Goal: Task Accomplishment & Management: Manage account settings

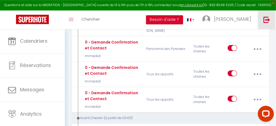
scroll to position [89, 0]
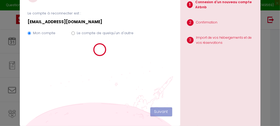
click at [106, 32] on label "Le compte de quelqu'un d'autre" at bounding box center [105, 32] width 57 height 5
click at [75, 32] on input "Le compte de quelqu'un d'autre" at bounding box center [72, 33] width 3 height 3
radio input "true"
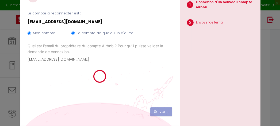
radio input "false"
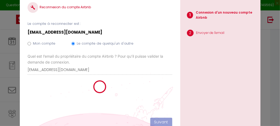
scroll to position [10, 0]
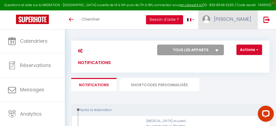
click at [242, 19] on span "[PERSON_NAME]" at bounding box center [232, 19] width 37 height 7
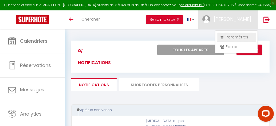
click at [232, 37] on link "Paramètres" at bounding box center [237, 37] width 40 height 9
select select "fr"
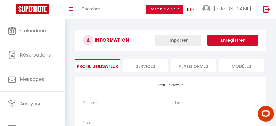
type input "[PERSON_NAME]"
type input "gozzini"
type input "0650390708"
type input "[STREET_ADDRESS]"
type input "Louey"
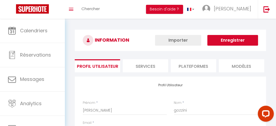
type input "65290"
select select "28"
type input "f7VUZn9EoGRpOSmSnzB38hYfz"
type input "a8GolHcrGhFcbMglcByLFc17g"
type input "f7VUZn9EoGRpOSmSnzB38hYfz"
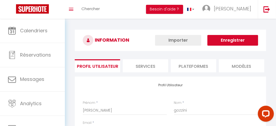
type input "a8GolHcrGhFcbMglcByLFc17g"
type input "[URL][DOMAIN_NAME]"
select select "fr"
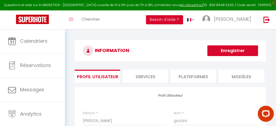
click at [201, 75] on li "Plateformes" at bounding box center [193, 76] width 45 height 13
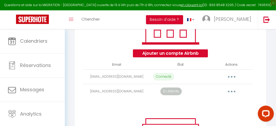
scroll to position [99, 0]
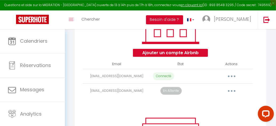
click at [230, 95] on button "button" at bounding box center [232, 91] width 14 height 10
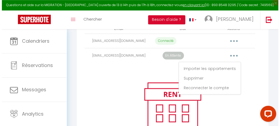
scroll to position [136, 0]
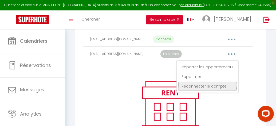
click at [221, 88] on link "Reconnecter le compte" at bounding box center [207, 86] width 59 height 9
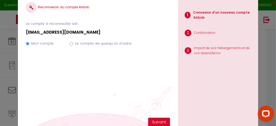
scroll to position [10, 0]
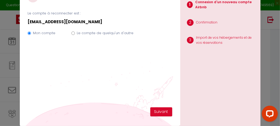
click at [87, 33] on label "Le compte de quelqu'un d'autre" at bounding box center [105, 32] width 57 height 5
click at [75, 33] on input "Le compte de quelqu'un d'autre" at bounding box center [72, 33] width 3 height 3
radio input "true"
radio input "false"
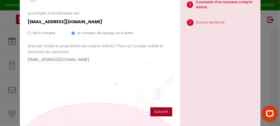
click at [162, 112] on button "Suivant" at bounding box center [161, 111] width 22 height 9
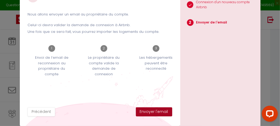
click at [162, 112] on button "Envoyer l'email" at bounding box center [154, 111] width 36 height 9
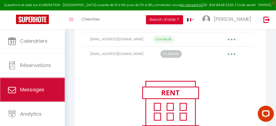
click at [42, 89] on span "Messages" at bounding box center [32, 89] width 24 height 7
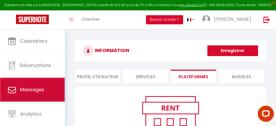
select select "message"
